Goal: Information Seeking & Learning: Learn about a topic

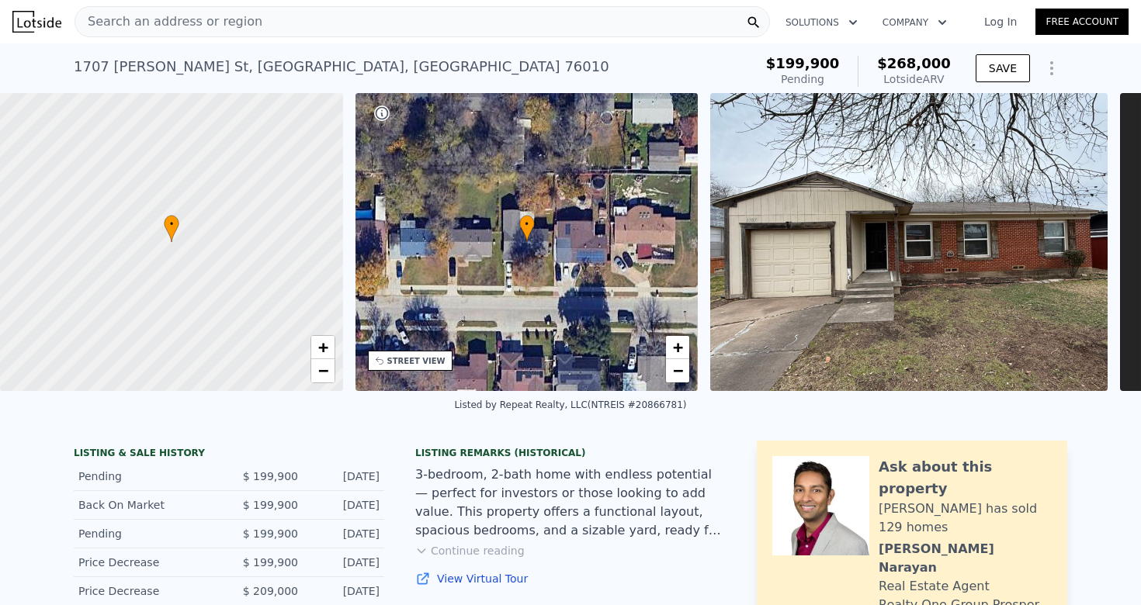
click at [546, 18] on div "Search an address or region" at bounding box center [421, 21] width 695 height 31
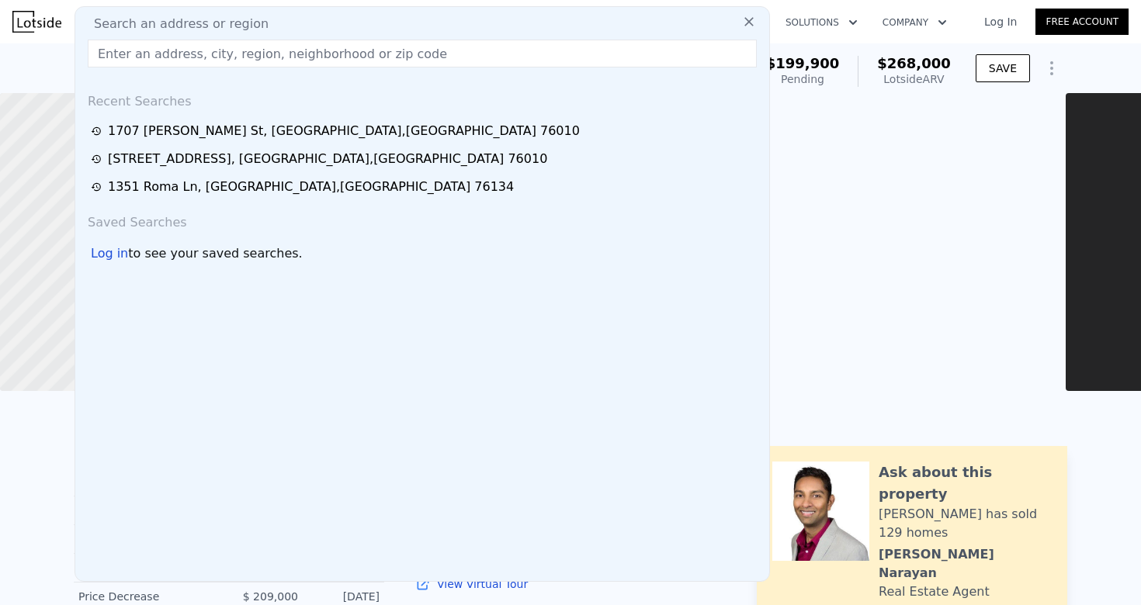
type input "1180"
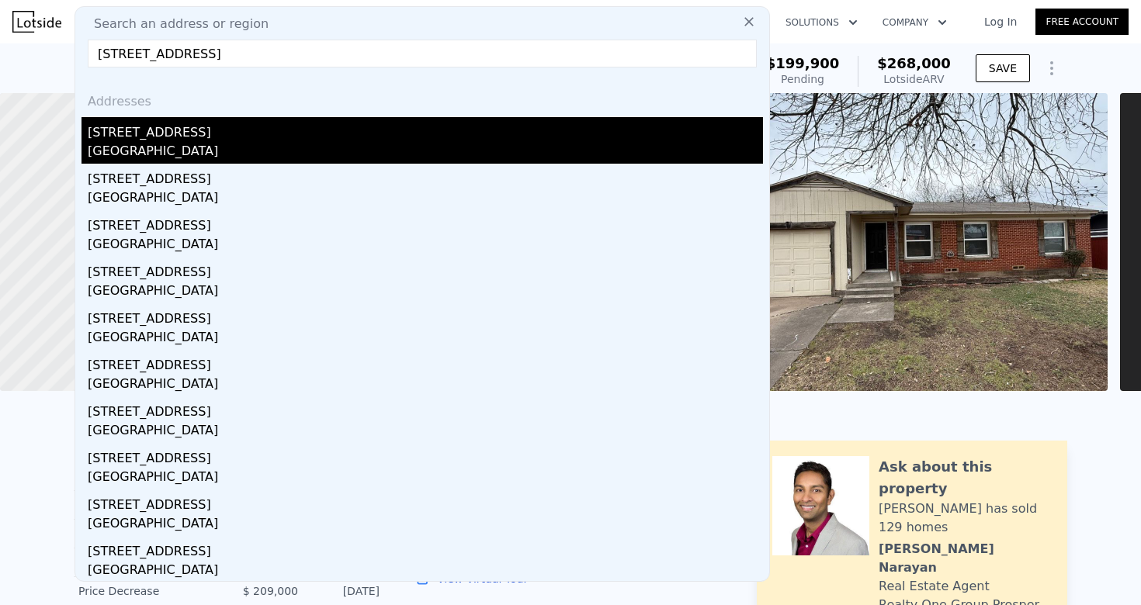
type input "[STREET_ADDRESS]"
click at [262, 154] on div "[GEOGRAPHIC_DATA]" at bounding box center [425, 153] width 675 height 22
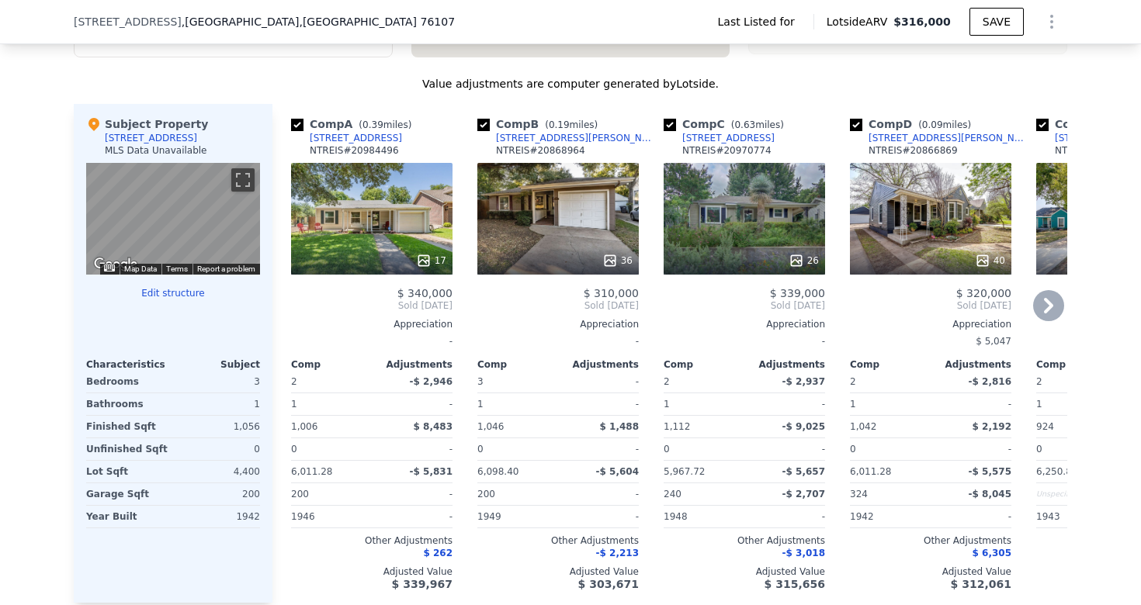
scroll to position [1245, 0]
click at [1054, 319] on icon at bounding box center [1048, 306] width 31 height 31
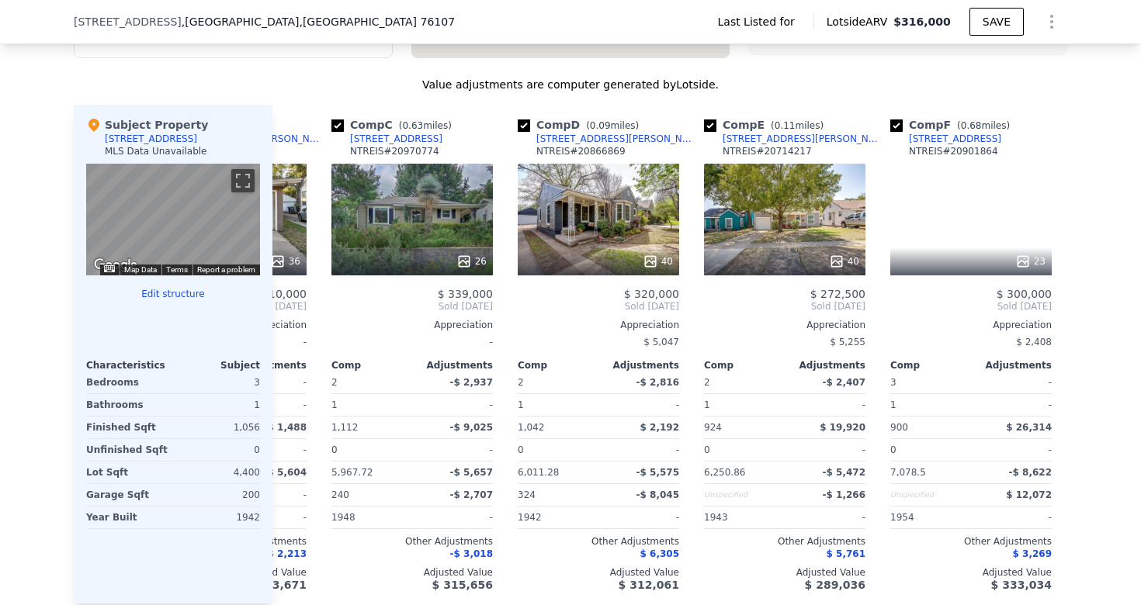
scroll to position [0, 372]
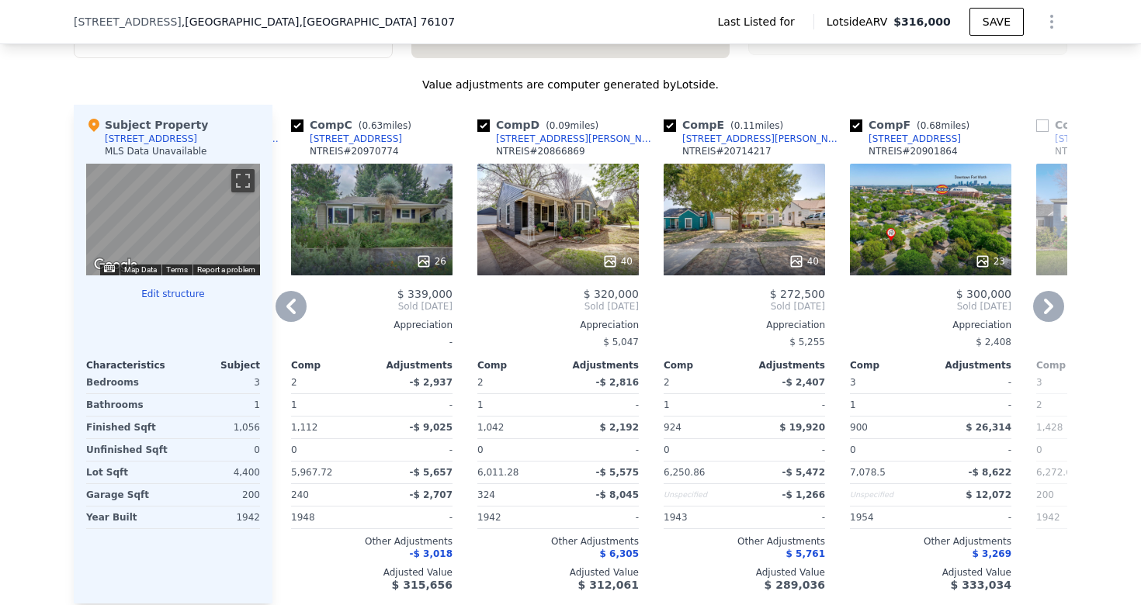
click at [1054, 319] on icon at bounding box center [1048, 306] width 31 height 31
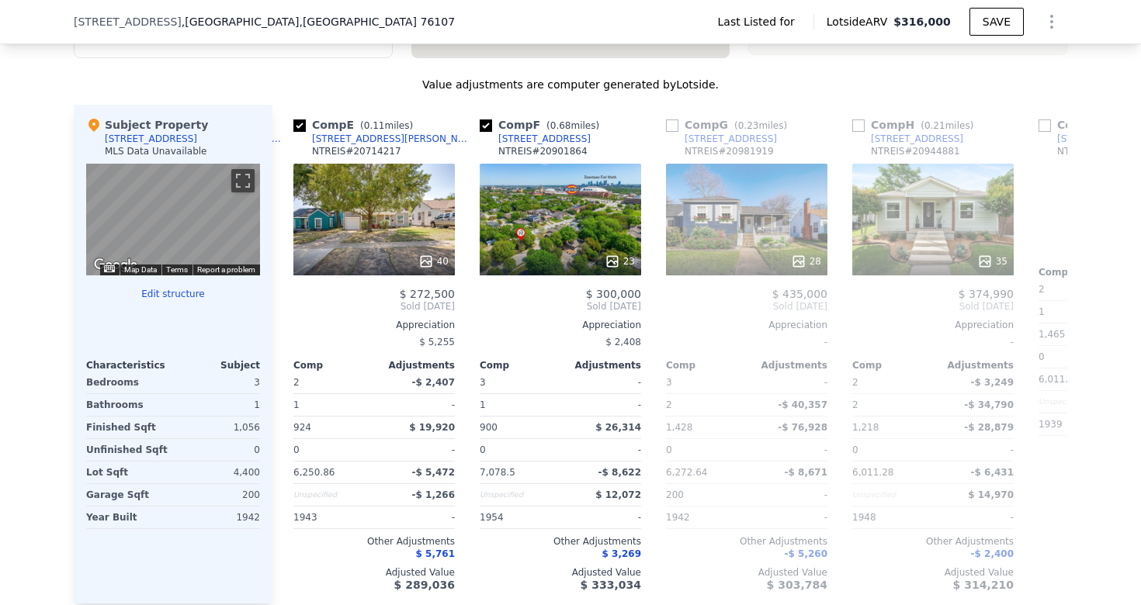
scroll to position [0, 745]
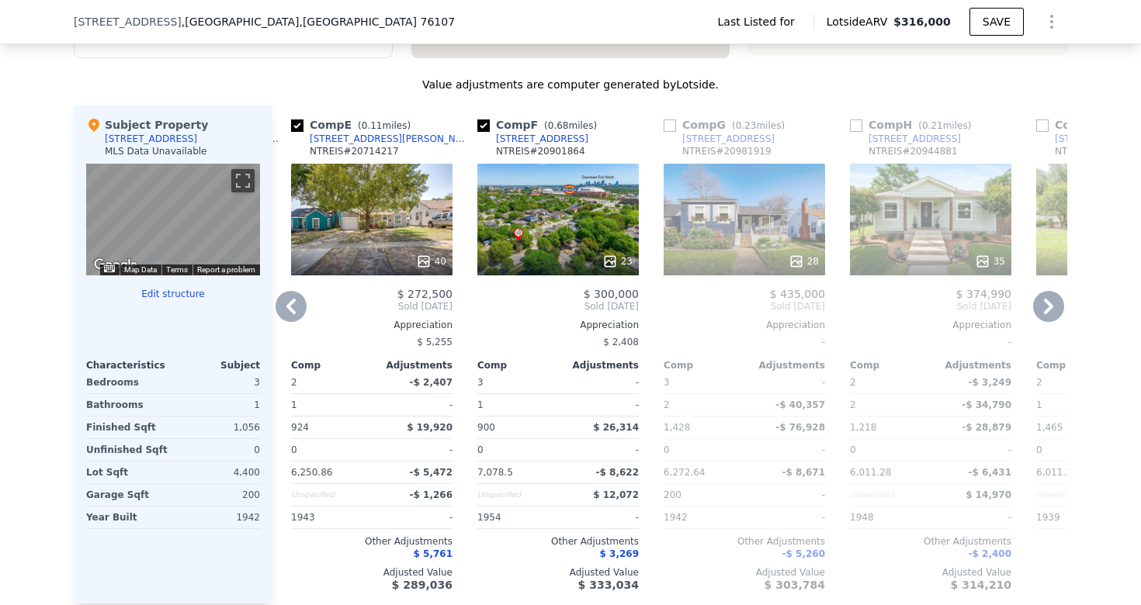
click at [1054, 319] on icon at bounding box center [1048, 306] width 31 height 31
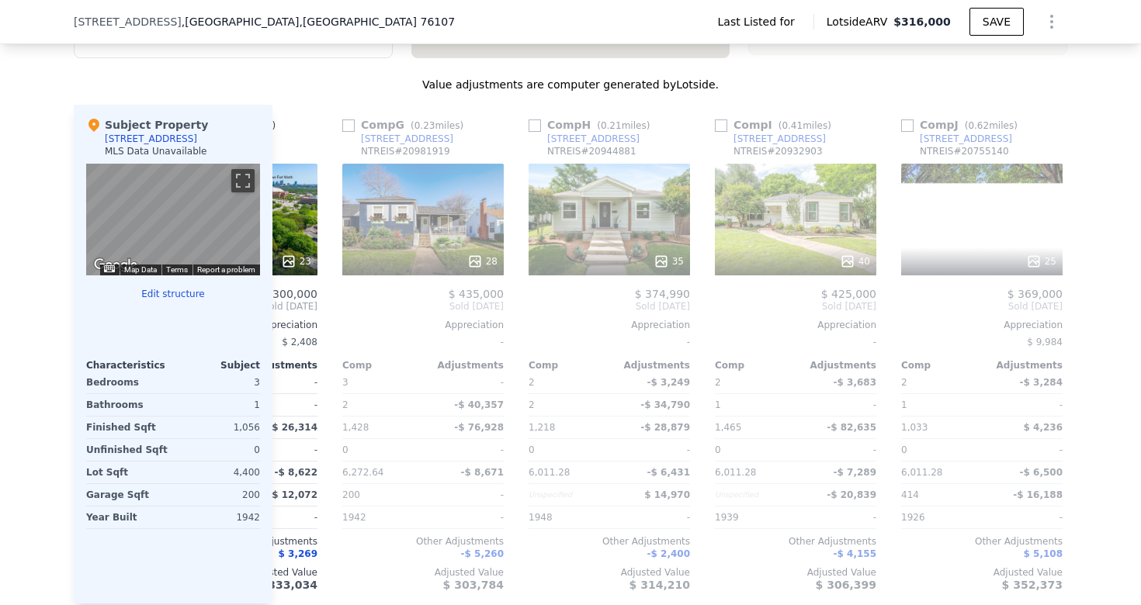
scroll to position [0, 1117]
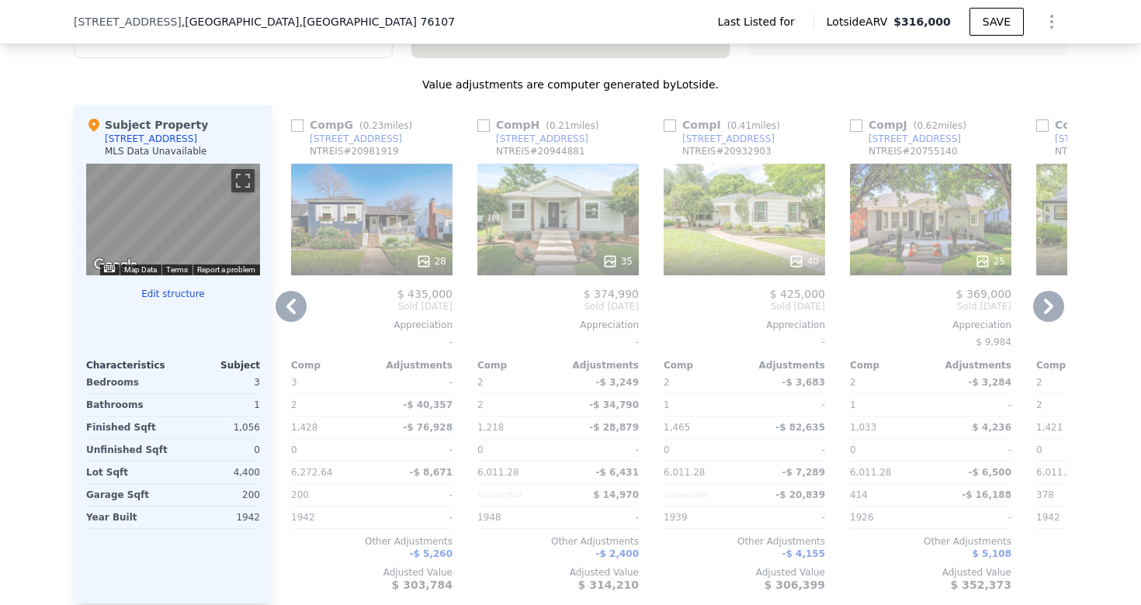
click at [1054, 319] on icon at bounding box center [1048, 306] width 31 height 31
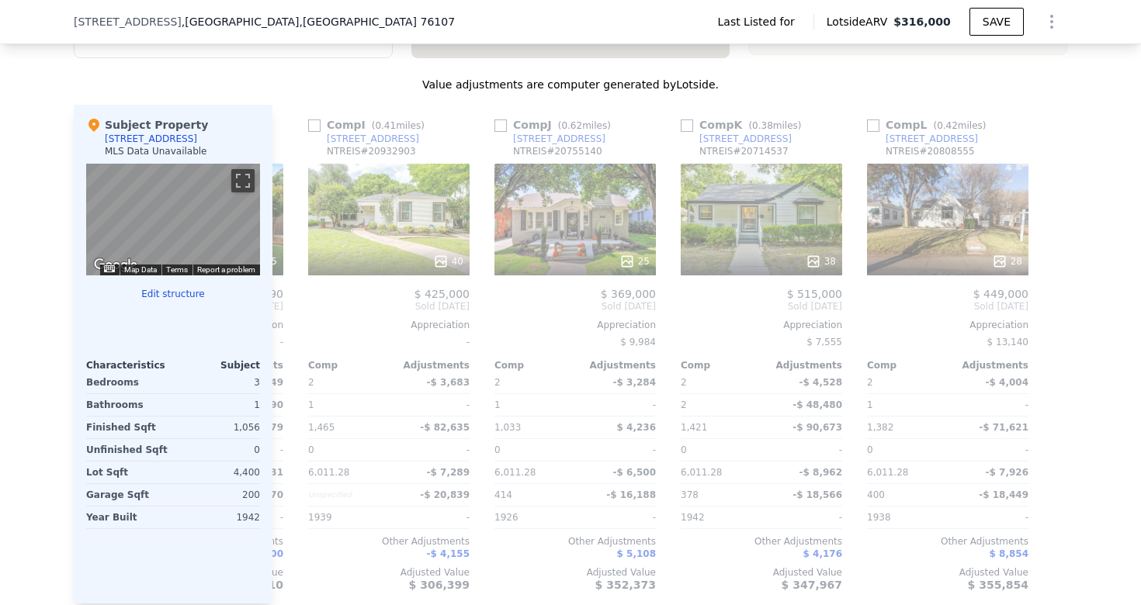
scroll to position [0, 1477]
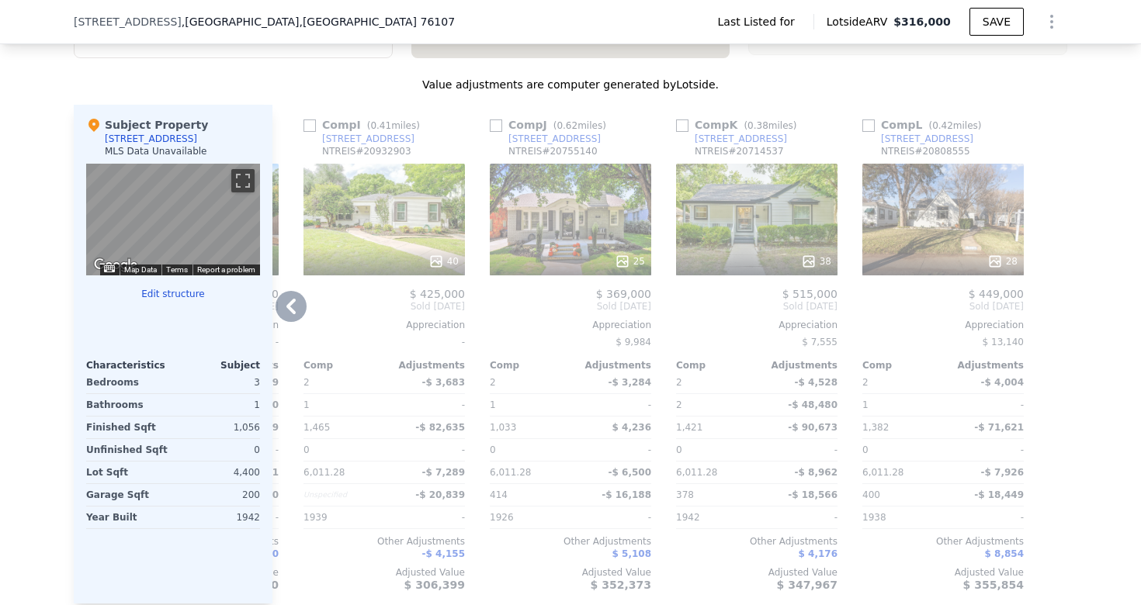
click at [291, 303] on icon at bounding box center [290, 307] width 9 height 16
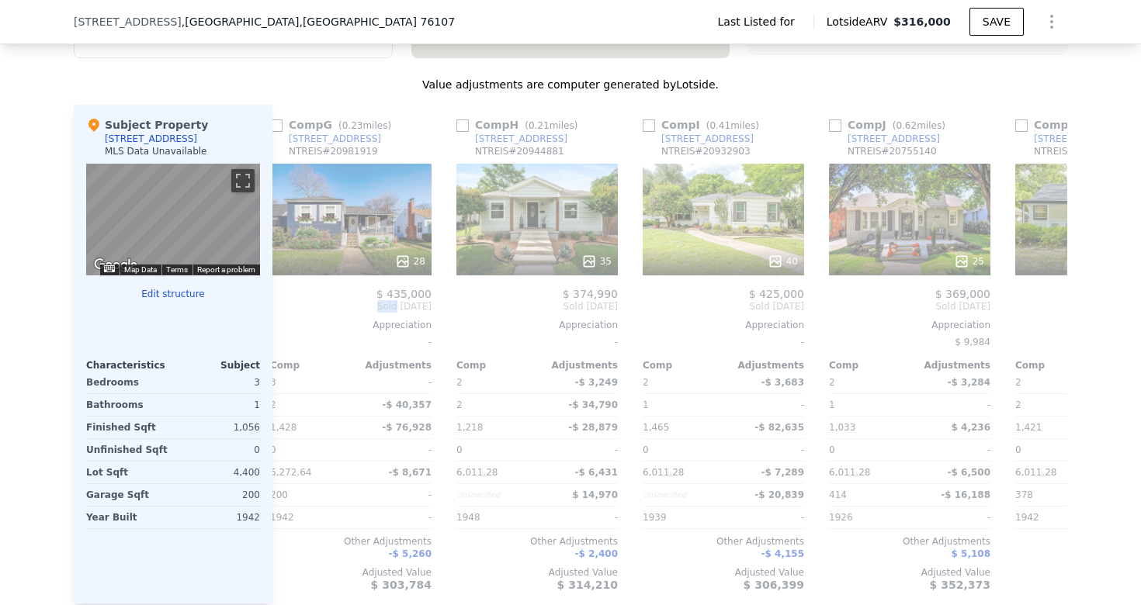
click at [291, 303] on div "Comp G ( 0.23 miles) [STREET_ADDRESS] 28 $ 435,000 Sold [DATE] Appreciation - C…" at bounding box center [351, 354] width 174 height 499
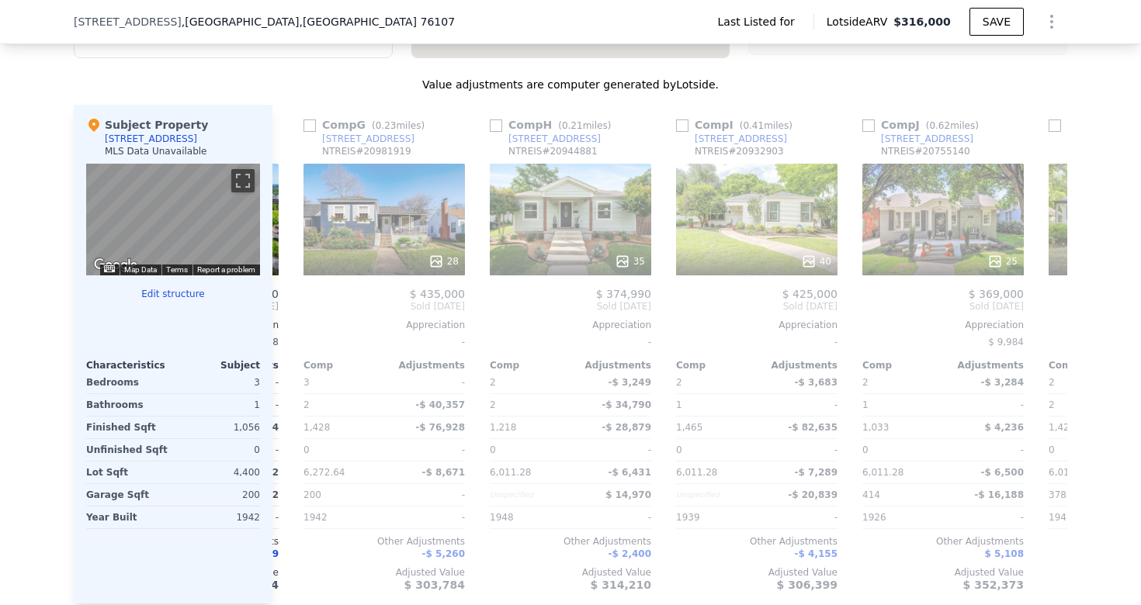
click at [291, 303] on div "Comp A ( 0.39 miles) [STREET_ADDRESS] 17 $ 340,000 Sold [DATE] Appreciation - C…" at bounding box center [669, 354] width 795 height 499
click at [291, 303] on icon at bounding box center [290, 307] width 9 height 16
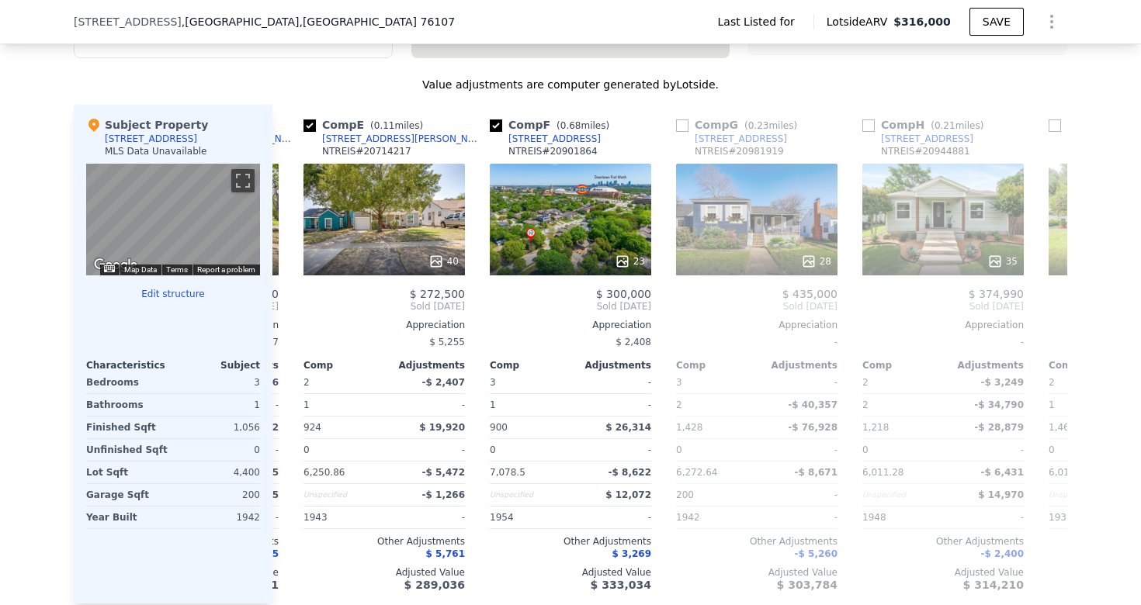
click at [291, 304] on div "Comp A ( 0.39 miles) [STREET_ADDRESS] 17 $ 340,000 Sold [DATE] Appreciation - C…" at bounding box center [669, 354] width 795 height 499
click at [291, 304] on icon at bounding box center [290, 307] width 9 height 16
